Goal: Task Accomplishment & Management: Use online tool/utility

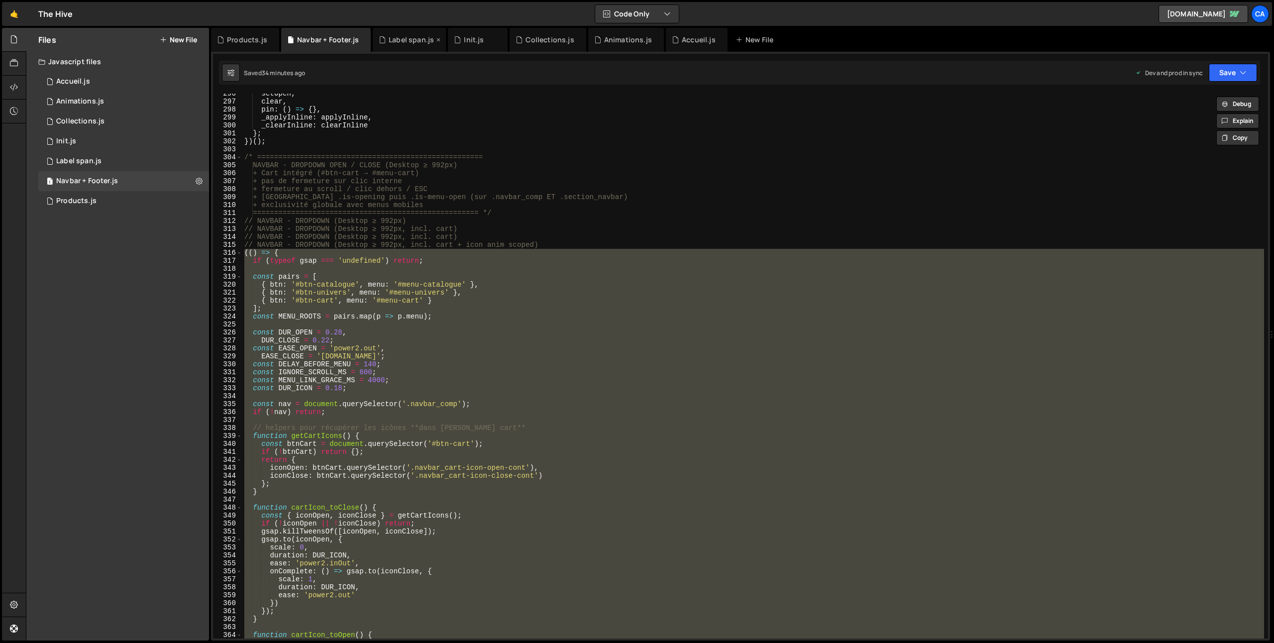
scroll to position [2353, 0]
click at [248, 41] on div "Products.js" at bounding box center [247, 40] width 40 height 10
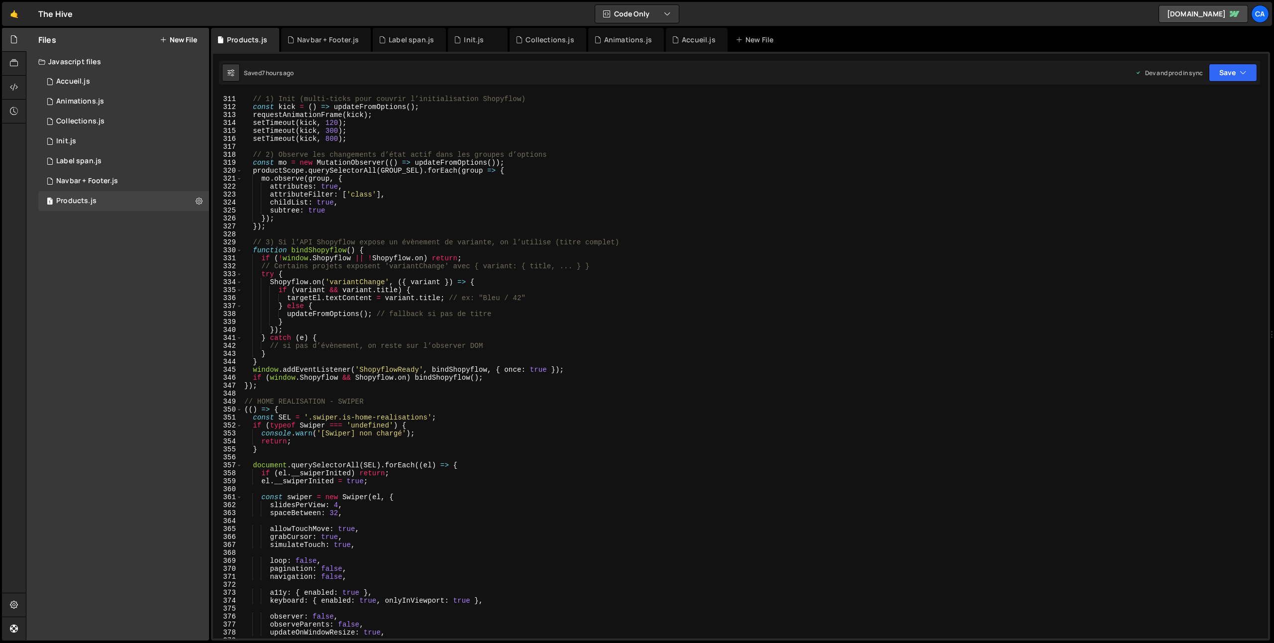
scroll to position [2530, 0]
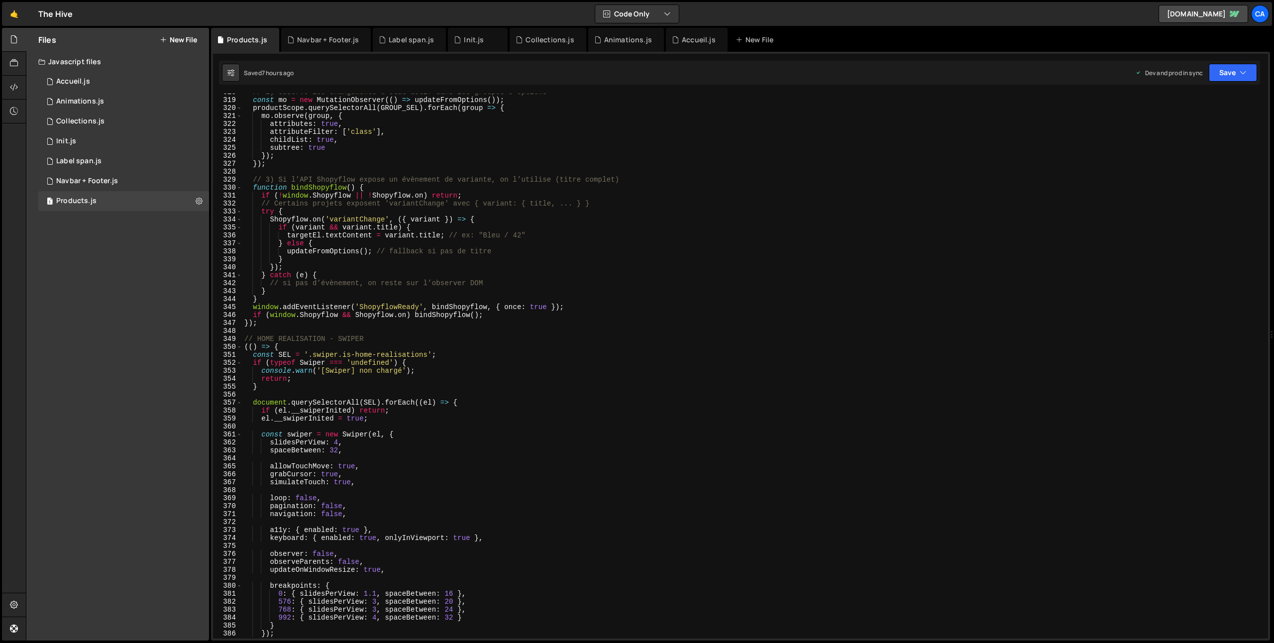
click at [348, 353] on div "// 2) Observe les changements d’état actif dans les groupes d’options const mo …" at bounding box center [753, 368] width 1022 height 561
drag, startPoint x: 348, startPoint y: 353, endPoint x: 413, endPoint y: 353, distance: 65.2
click at [413, 353] on div "// 2) Observe les changements d’état actif dans les groupes d’options const mo …" at bounding box center [753, 368] width 1022 height 561
paste textarea "product"
type textarea "const SEL = '.swiper.is-product';"
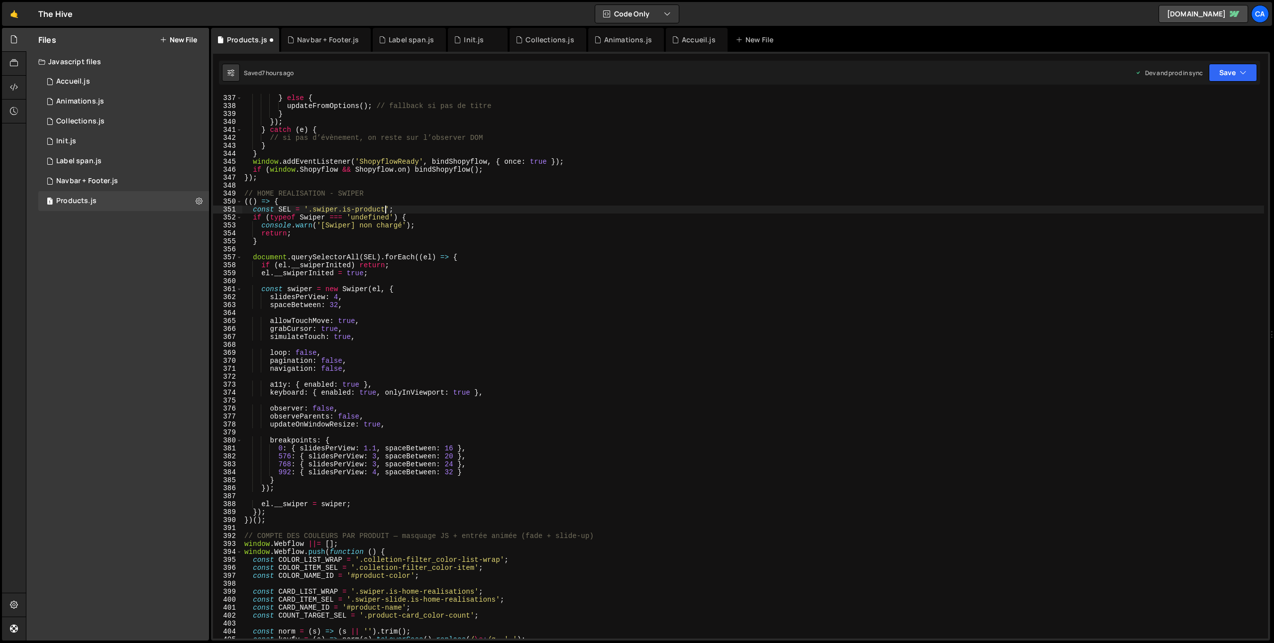
scroll to position [2712, 0]
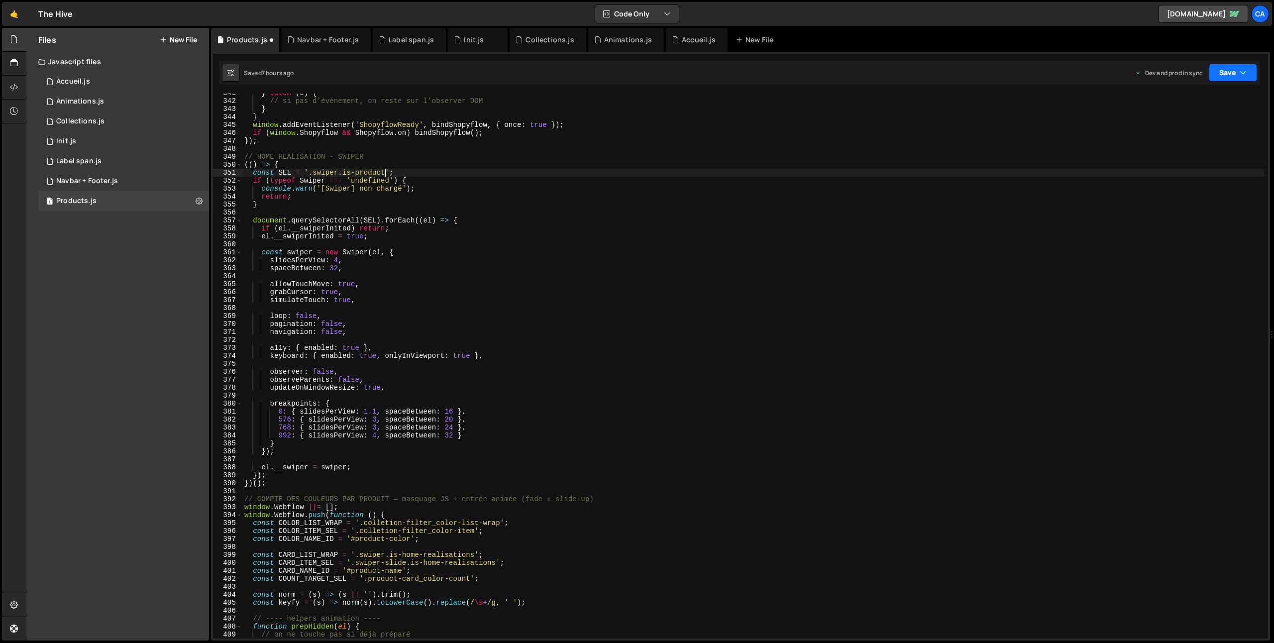
click at [1224, 75] on button "Save" at bounding box center [1233, 73] width 48 height 18
click at [1175, 138] on div "2 hours ago" at bounding box center [1181, 140] width 33 height 8
click at [612, 35] on div "Animations.js" at bounding box center [628, 40] width 48 height 10
